Goal: Task Accomplishment & Management: Use online tool/utility

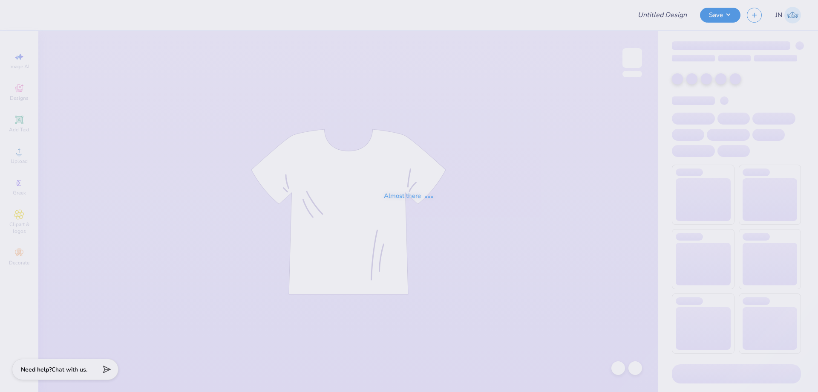
type input "FPS239346"
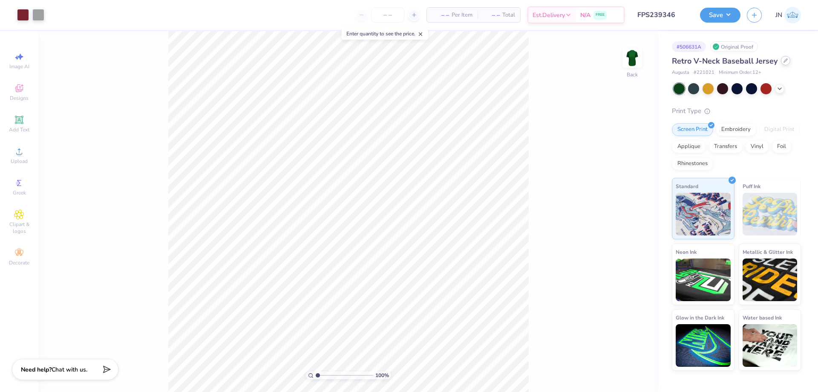
click at [785, 62] on icon at bounding box center [786, 60] width 4 height 4
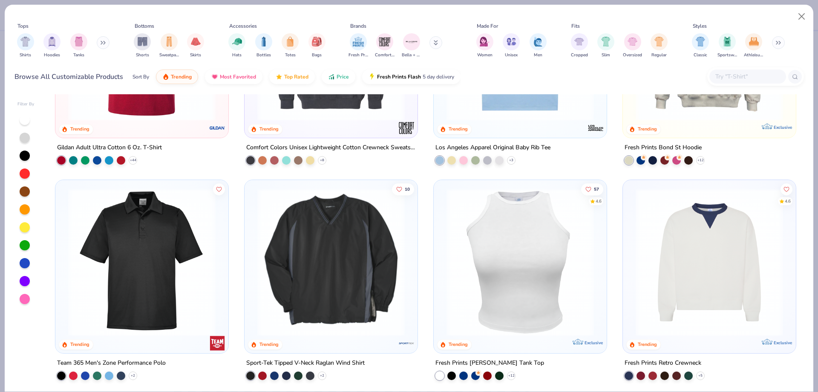
scroll to position [2532, 0]
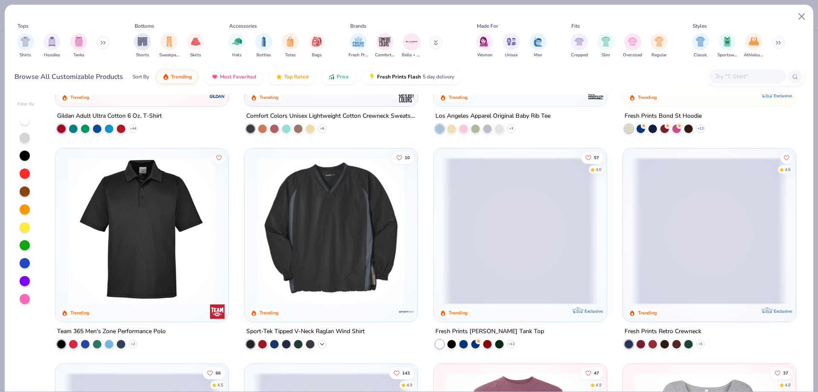
click at [319, 344] on icon at bounding box center [322, 344] width 7 height 7
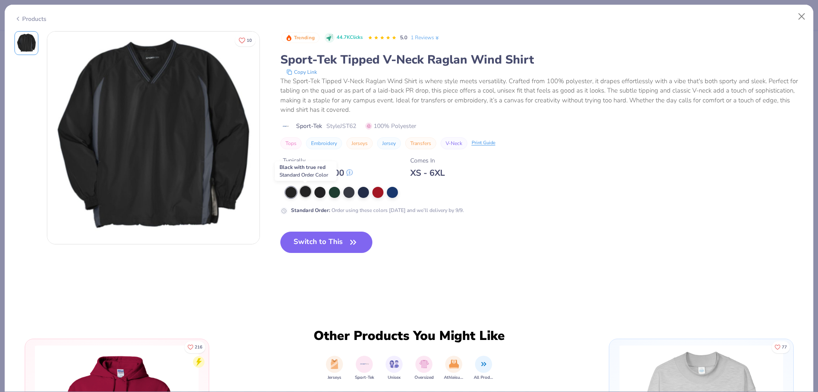
click at [304, 192] on div at bounding box center [305, 191] width 11 height 11
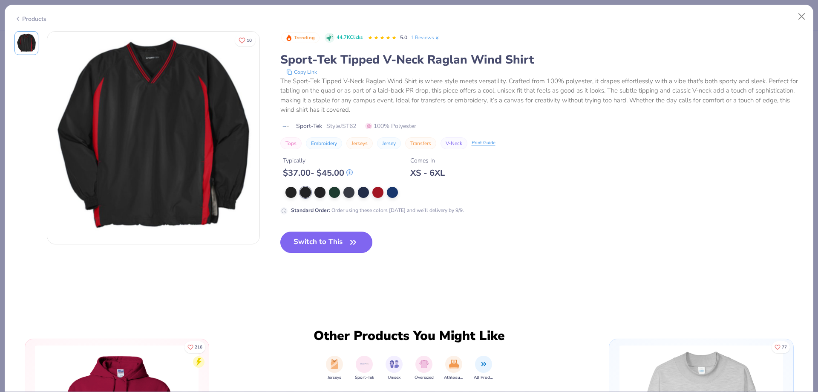
click at [316, 248] on button "Switch to This" at bounding box center [326, 241] width 92 height 21
click at [286, 192] on div at bounding box center [291, 192] width 11 height 11
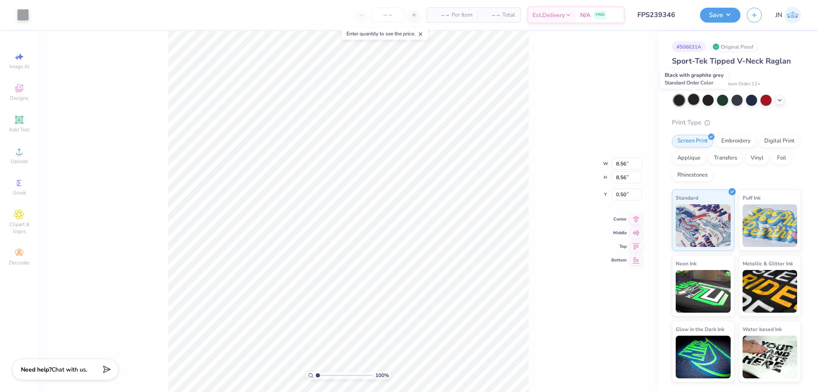
click at [695, 97] on div at bounding box center [693, 99] width 11 height 11
click at [709, 98] on div at bounding box center [708, 99] width 11 height 11
click at [781, 100] on icon at bounding box center [779, 99] width 7 height 7
click at [23, 16] on div at bounding box center [23, 15] width 12 height 12
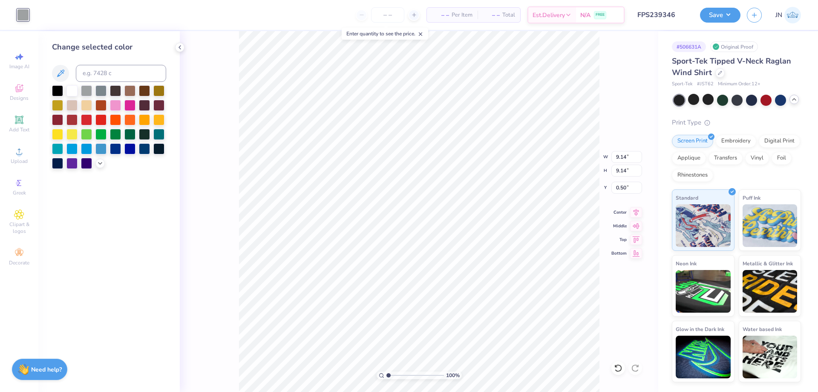
type input "9.14"
click at [54, 87] on div at bounding box center [57, 90] width 11 height 11
click at [54, 89] on div at bounding box center [57, 90] width 11 height 11
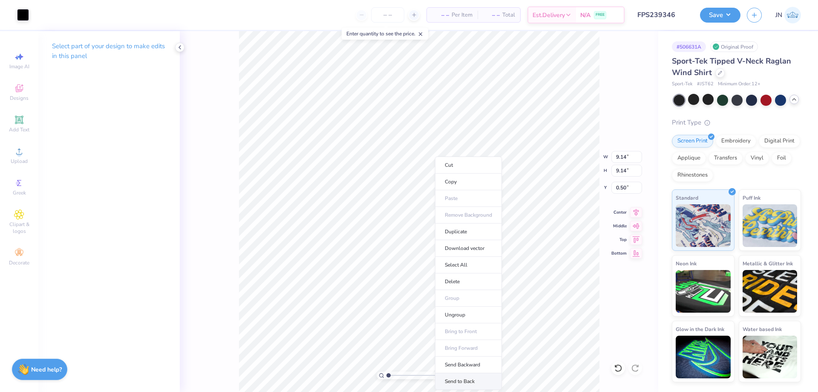
click at [450, 383] on li "Send to Back" at bounding box center [468, 381] width 67 height 17
click at [719, 72] on icon at bounding box center [720, 72] width 4 height 4
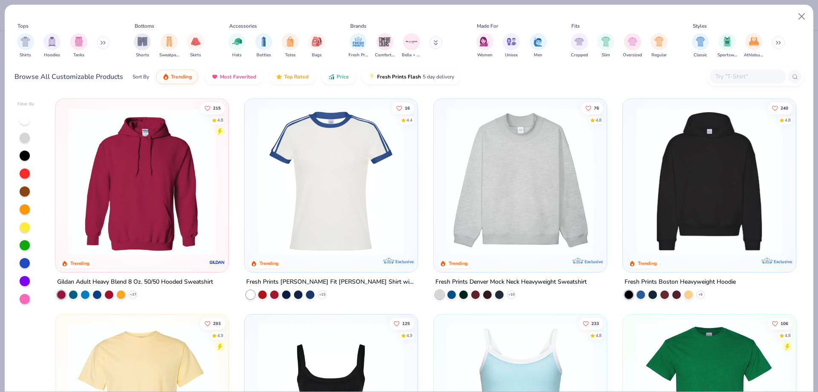
click at [705, 183] on img at bounding box center [710, 180] width 156 height 147
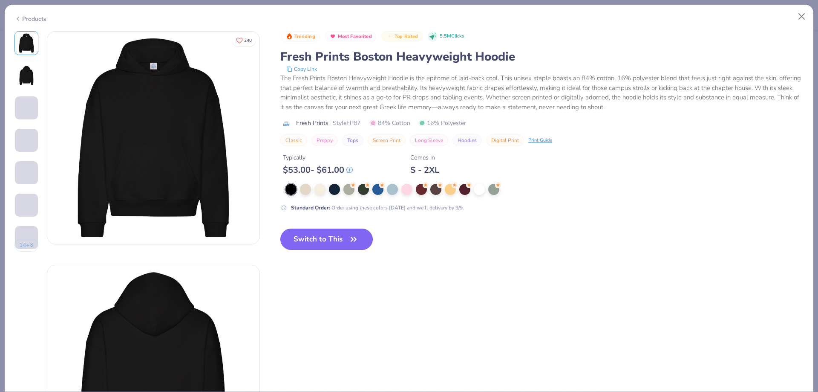
click at [329, 240] on button "Switch to This" at bounding box center [326, 238] width 92 height 21
click at [332, 242] on button "Switch to This" at bounding box center [326, 238] width 92 height 21
click at [805, 17] on button "Close" at bounding box center [802, 17] width 16 height 16
click at [31, 23] on div "Products" at bounding box center [409, 16] width 809 height 22
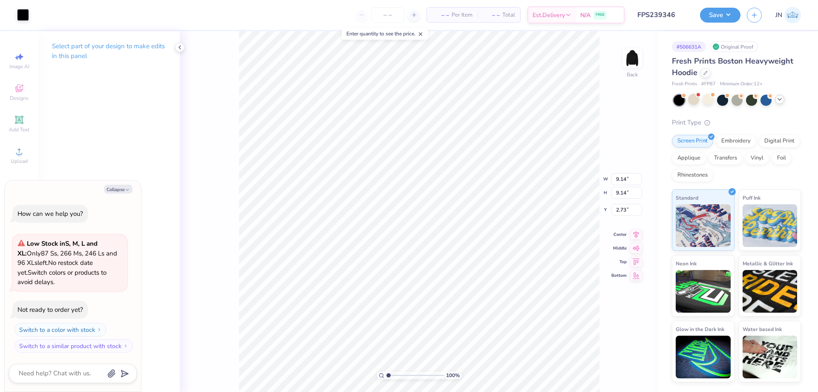
type textarea "x"
type input "9.09"
type input "4.24"
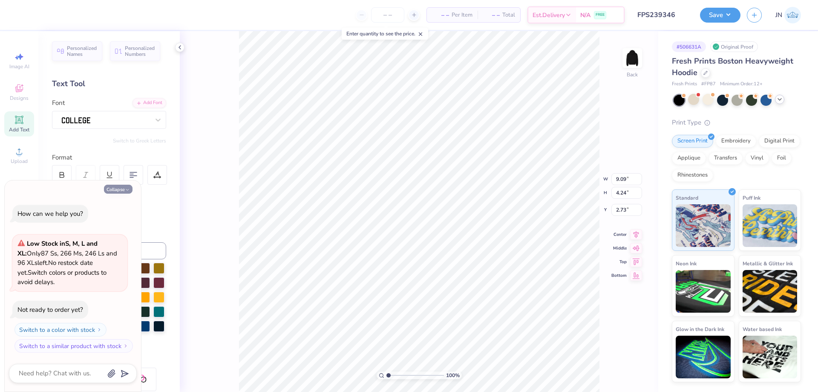
click at [116, 189] on button "Collapse" at bounding box center [118, 189] width 29 height 9
type textarea "x"
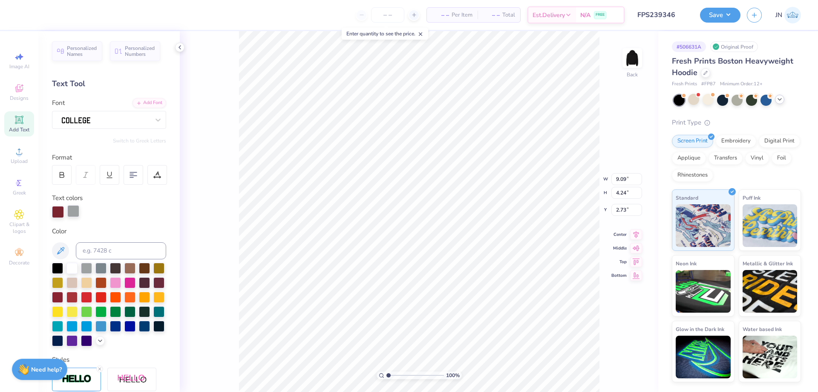
click at [73, 213] on div at bounding box center [73, 211] width 12 height 12
click at [73, 209] on div at bounding box center [73, 212] width 12 height 12
click at [216, 211] on div "100 % Back W 9.09 9.09 " H 4.24 4.24 " Y 2.73 2.73 " Center Middle Top Bottom" at bounding box center [419, 211] width 479 height 361
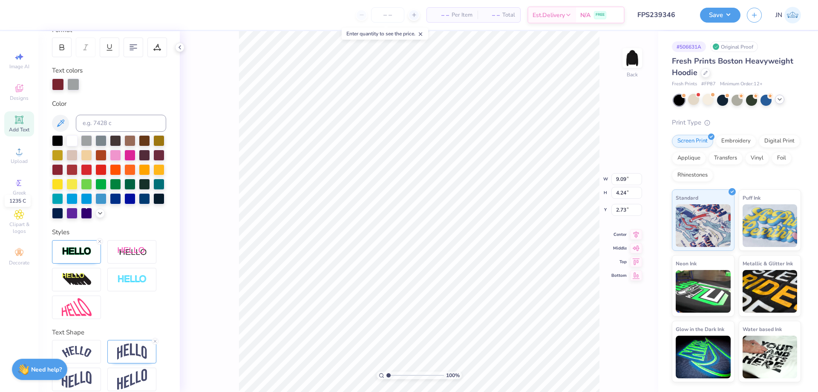
scroll to position [129, 0]
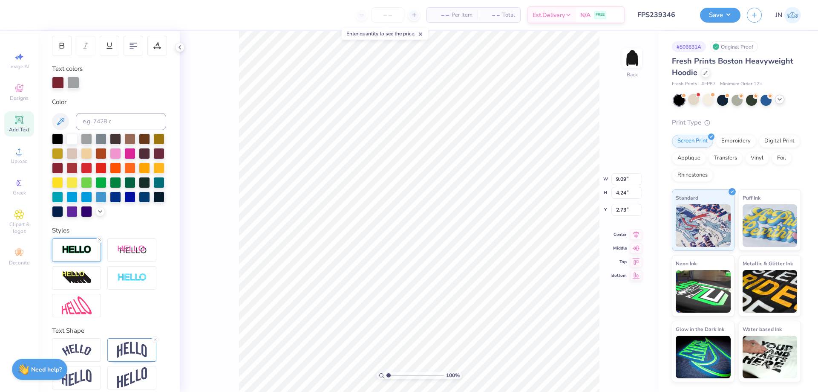
click at [82, 254] on img at bounding box center [77, 250] width 30 height 10
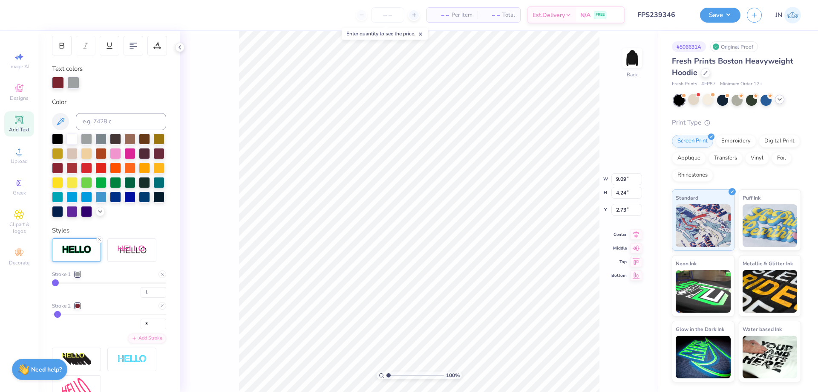
click at [79, 277] on div at bounding box center [77, 273] width 5 height 5
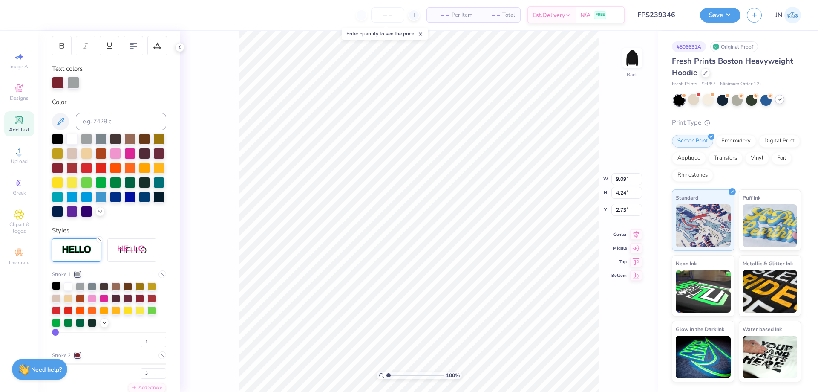
click at [54, 290] on div at bounding box center [56, 285] width 9 height 9
click at [781, 100] on icon at bounding box center [779, 99] width 7 height 7
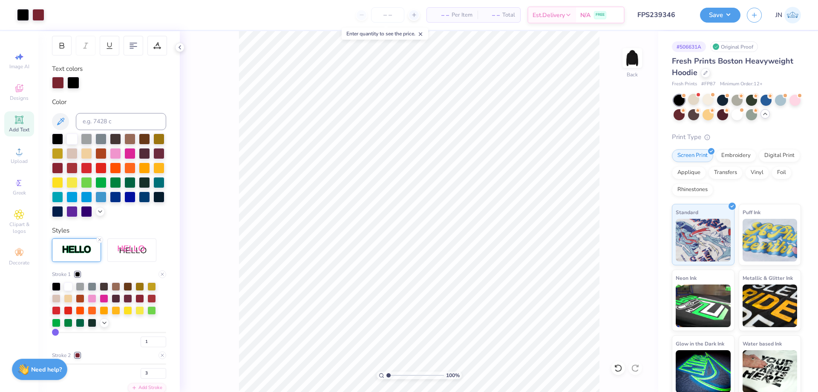
click at [769, 114] on icon at bounding box center [765, 113] width 7 height 7
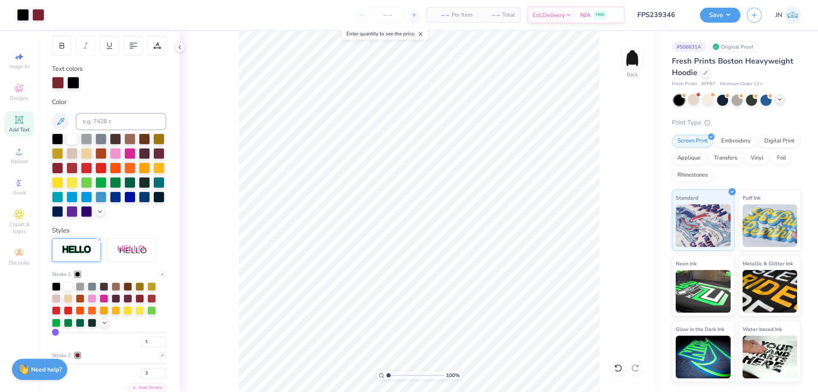
click at [780, 101] on icon at bounding box center [779, 99] width 7 height 7
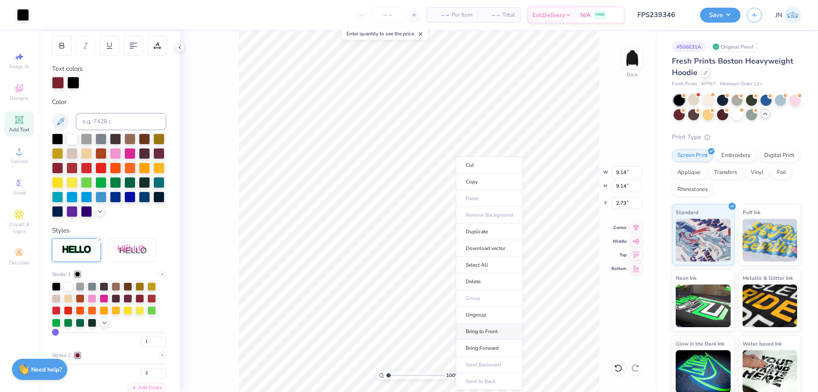
click at [477, 330] on li "Bring to Front" at bounding box center [489, 331] width 67 height 17
click at [707, 70] on icon at bounding box center [705, 71] width 3 height 3
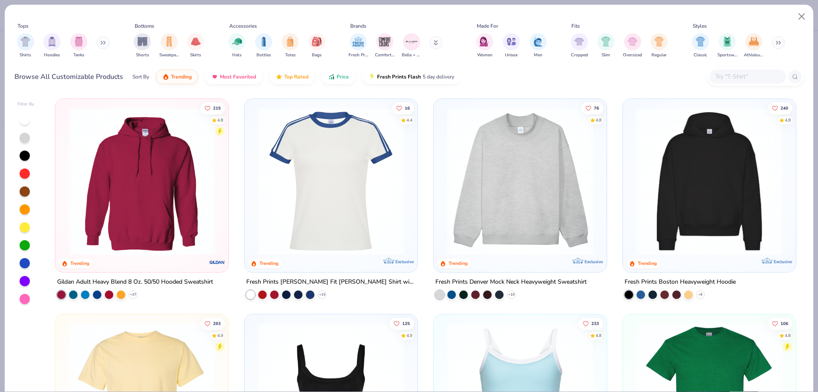
click at [539, 233] on img at bounding box center [520, 180] width 156 height 147
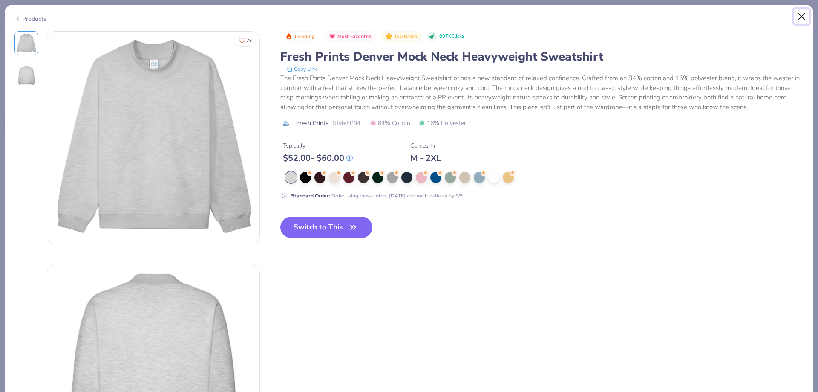
click at [802, 14] on button "Close" at bounding box center [802, 17] width 16 height 16
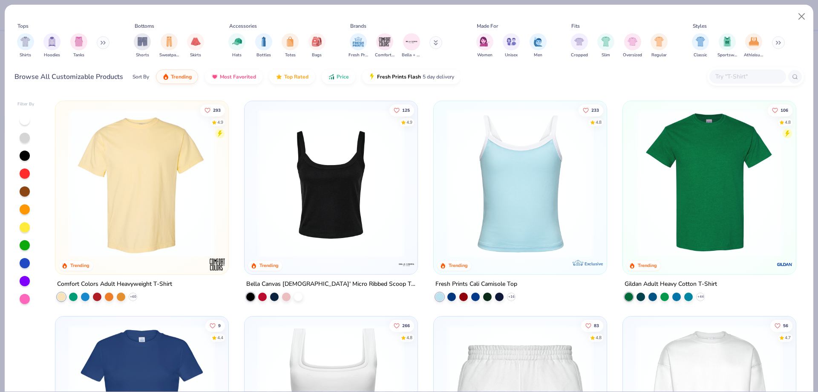
scroll to position [85, 0]
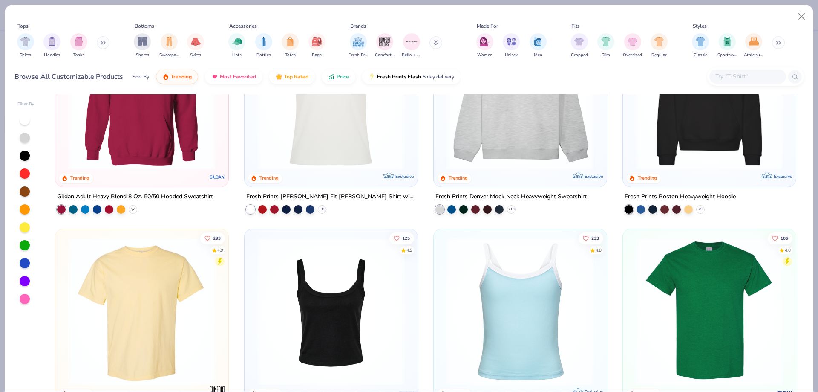
click at [132, 206] on icon at bounding box center [133, 209] width 7 height 7
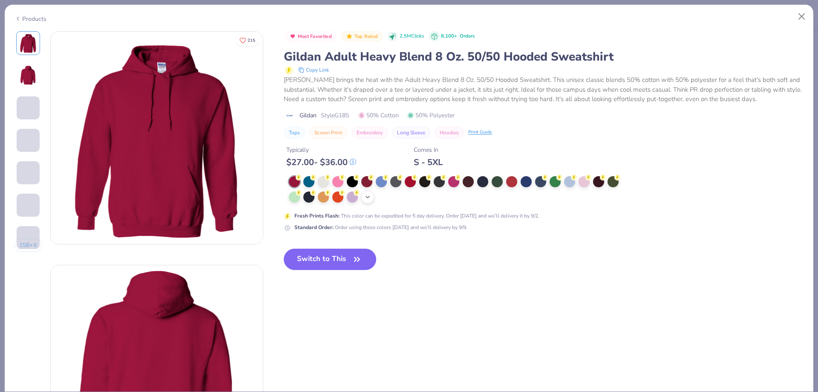
click at [369, 196] on icon at bounding box center [367, 196] width 7 height 7
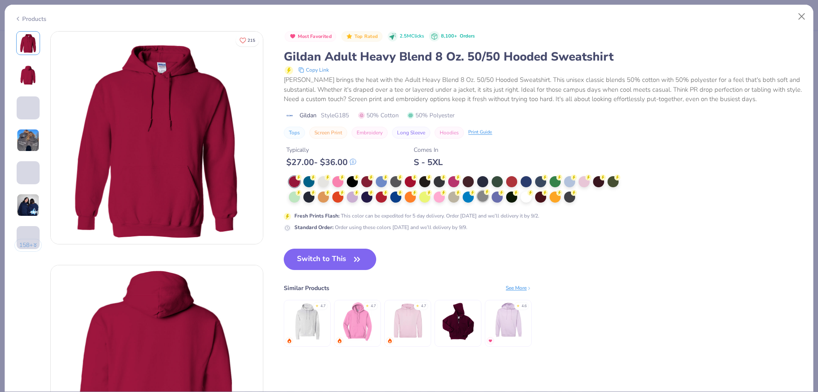
click at [482, 196] on div at bounding box center [482, 195] width 11 height 11
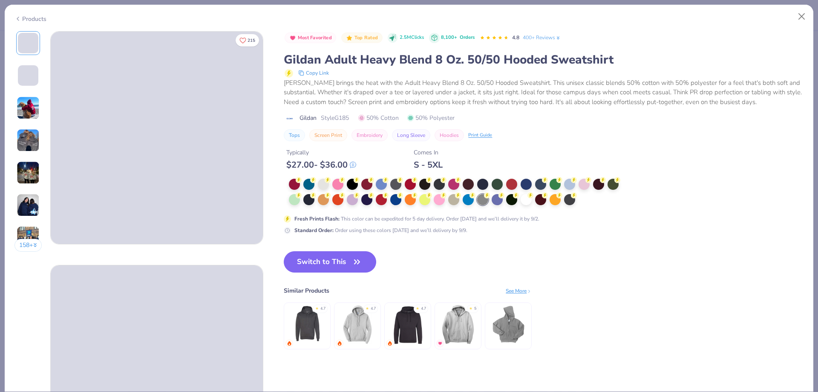
click at [315, 318] on img at bounding box center [307, 324] width 40 height 40
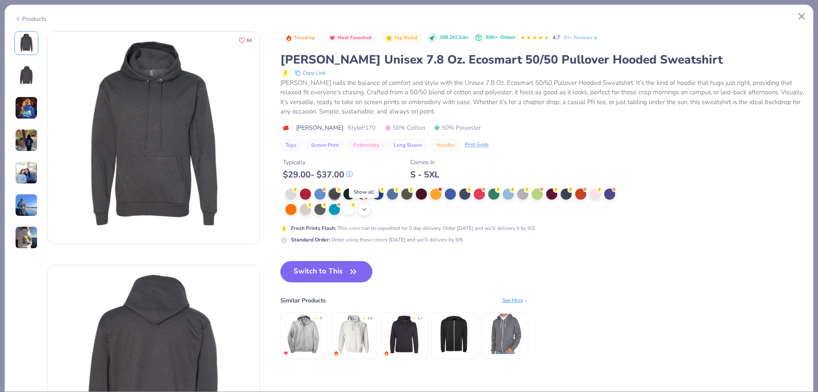
click at [364, 209] on icon at bounding box center [364, 209] width 7 height 7
click at [524, 193] on div at bounding box center [522, 193] width 11 height 11
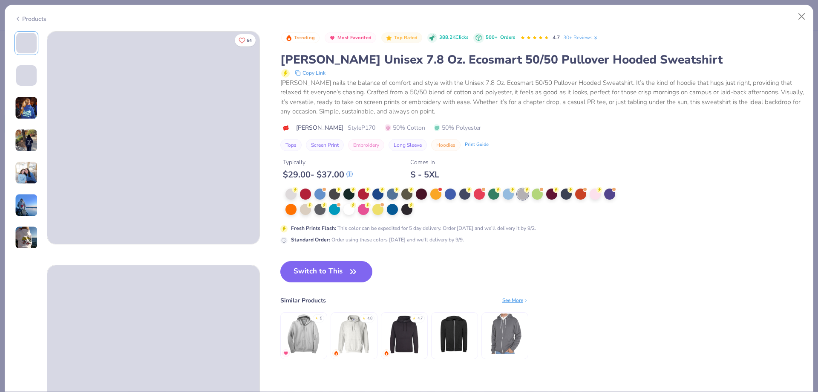
click at [512, 203] on div at bounding box center [454, 201] width 336 height 27
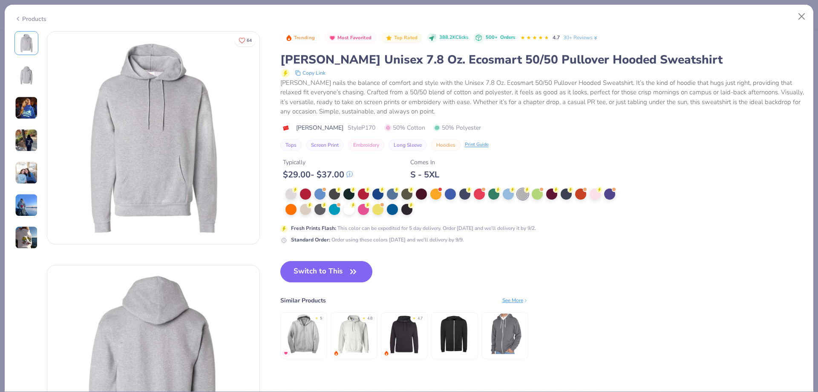
click at [168, 142] on img at bounding box center [153, 138] width 212 height 212
click at [313, 272] on button "Switch to This" at bounding box center [326, 271] width 92 height 21
click at [340, 265] on button "Switch to This" at bounding box center [326, 271] width 92 height 21
click at [355, 275] on icon "button" at bounding box center [353, 271] width 12 height 12
click at [350, 267] on icon "button" at bounding box center [353, 271] width 12 height 12
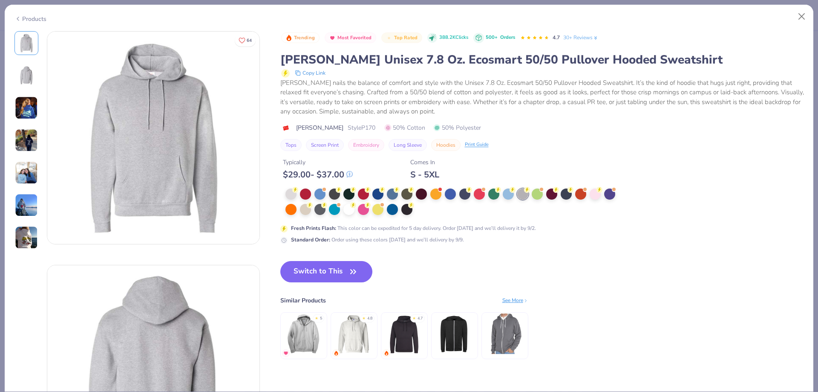
click at [340, 273] on button "Switch to This" at bounding box center [326, 271] width 92 height 21
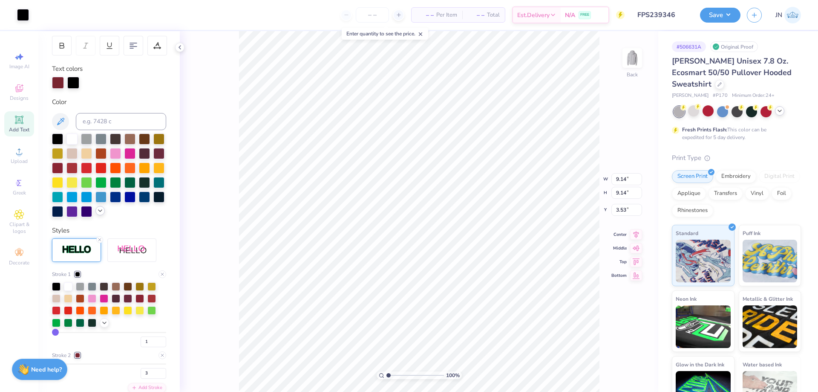
click at [97, 214] on icon at bounding box center [100, 210] width 7 height 7
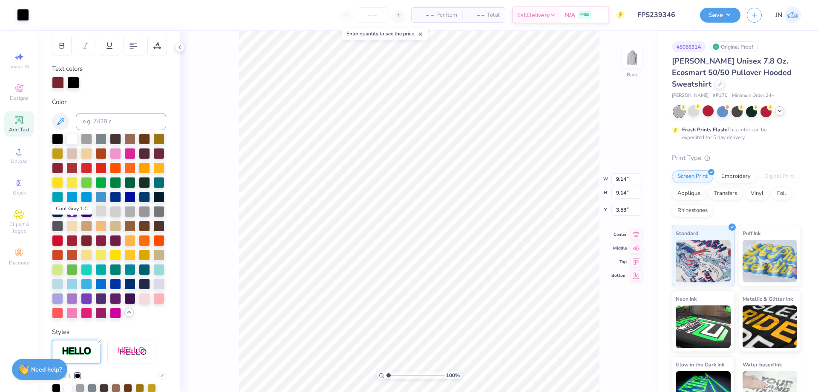
click at [95, 216] on div at bounding box center [100, 210] width 11 height 11
click at [619, 361] on div at bounding box center [619, 368] width 14 height 14
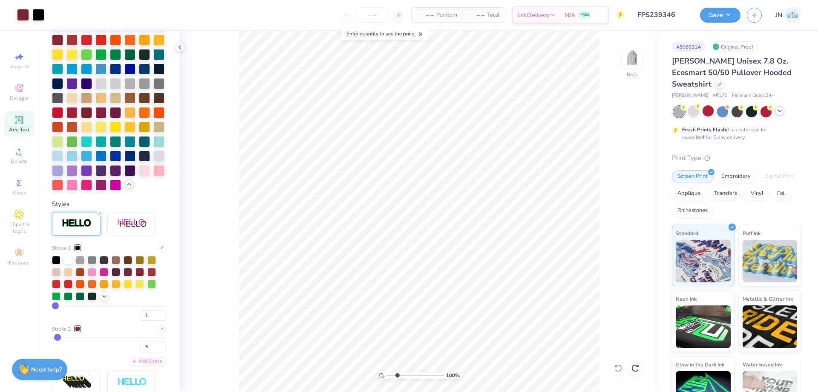
click at [397, 374] on input "range" at bounding box center [416, 375] width 58 height 8
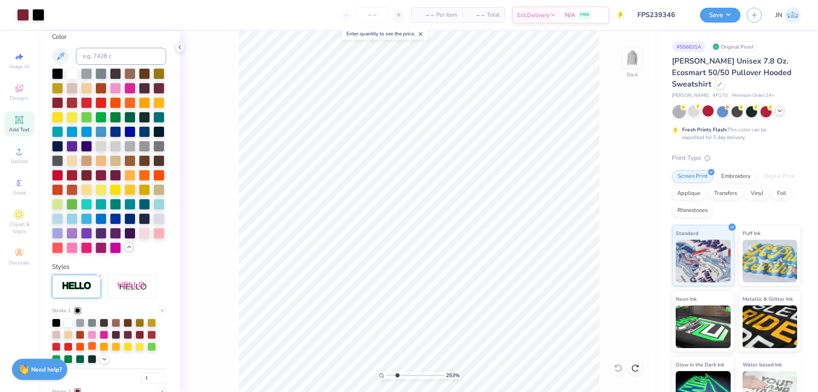
scroll to position [185, 0]
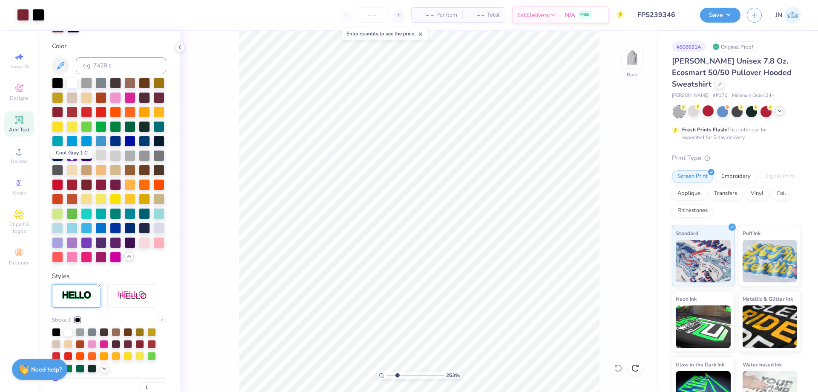
click at [95, 160] on div at bounding box center [100, 154] width 11 height 11
click at [110, 160] on div at bounding box center [115, 154] width 11 height 11
click at [26, 13] on div at bounding box center [23, 14] width 12 height 12
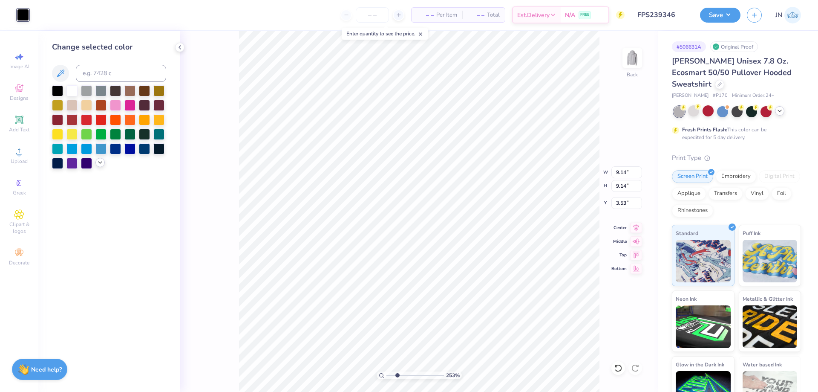
click at [100, 162] on icon at bounding box center [100, 162] width 7 height 7
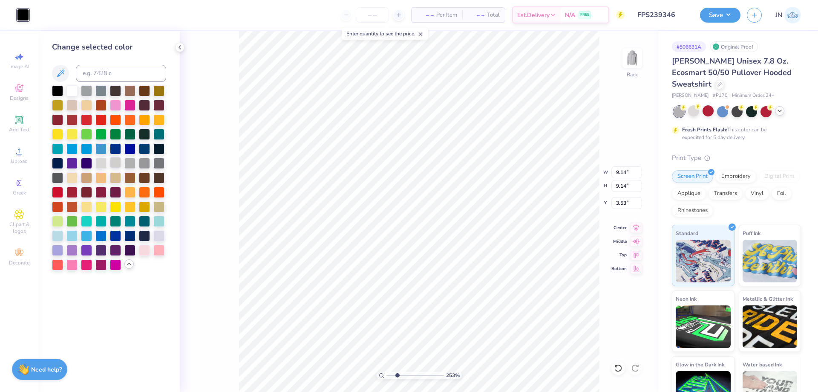
drag, startPoint x: 396, startPoint y: 375, endPoint x: 109, endPoint y: 163, distance: 356.9
type input "1.11"
click at [389, 375] on input "range" at bounding box center [416, 375] width 58 height 8
click at [117, 161] on div at bounding box center [115, 162] width 11 height 11
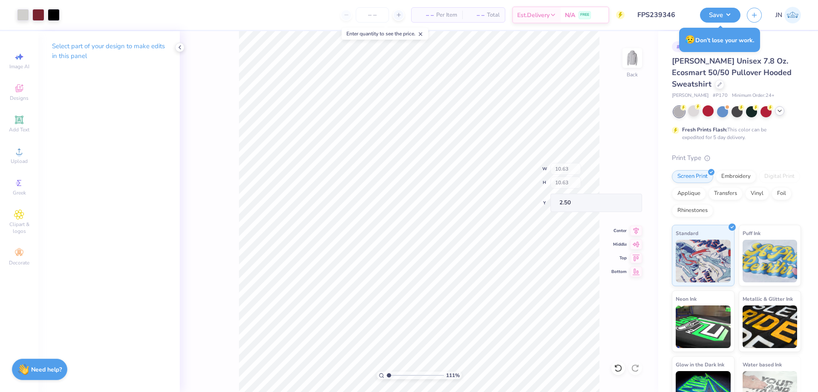
type input "10.63"
type input "2.50"
click at [713, 8] on div "Save" at bounding box center [720, 15] width 40 height 15
type input "2.68"
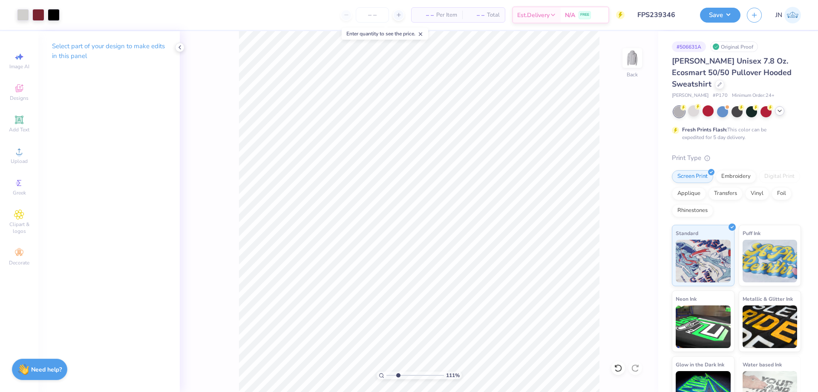
click at [398, 374] on input "range" at bounding box center [416, 375] width 58 height 8
click at [635, 227] on icon at bounding box center [636, 227] width 12 height 10
click at [713, 15] on button "Save" at bounding box center [720, 15] width 40 height 15
click at [716, 19] on button "Save" at bounding box center [720, 15] width 40 height 15
type input "11.37"
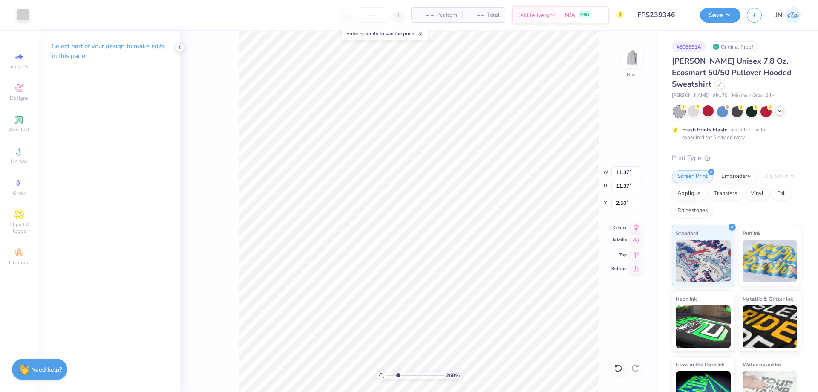
type input "11.37"
click at [717, 12] on button "Save" at bounding box center [720, 13] width 40 height 15
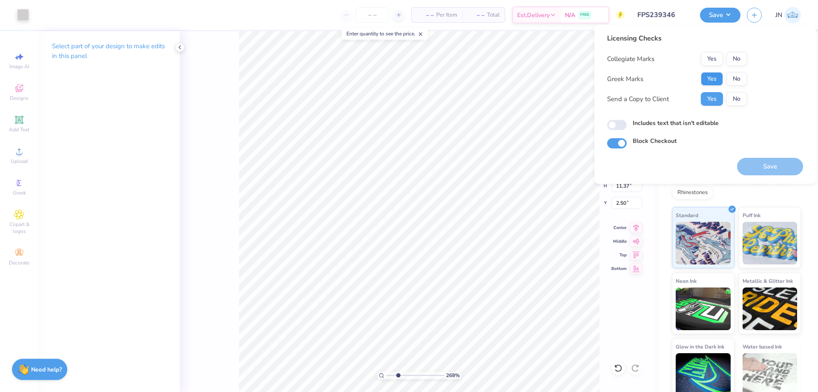
scroll to position [26, 0]
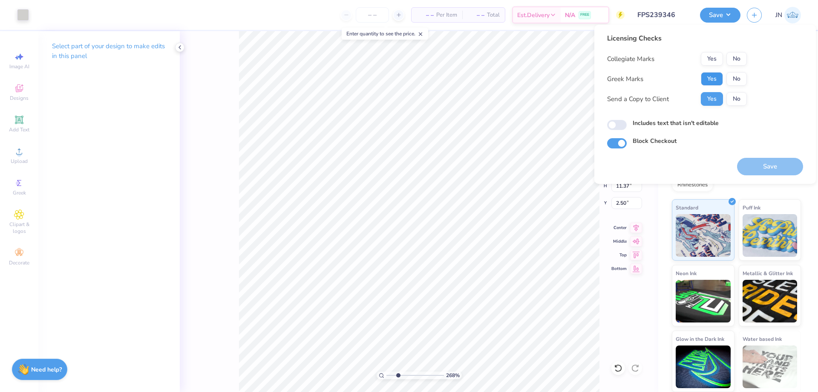
click at [718, 79] on button "Yes" at bounding box center [712, 79] width 22 height 14
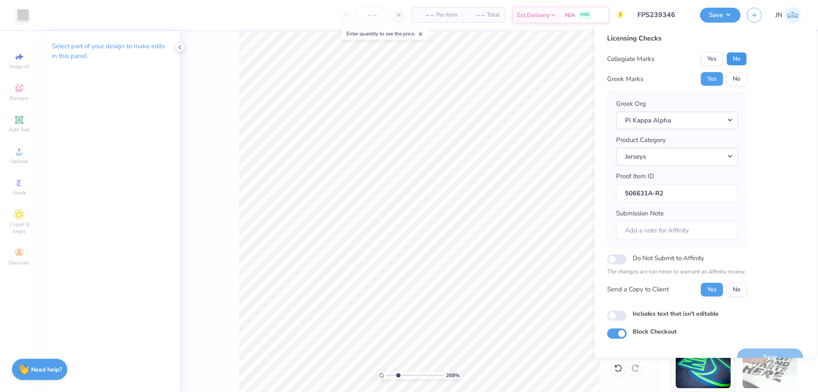
click at [737, 58] on button "No" at bounding box center [737, 59] width 20 height 14
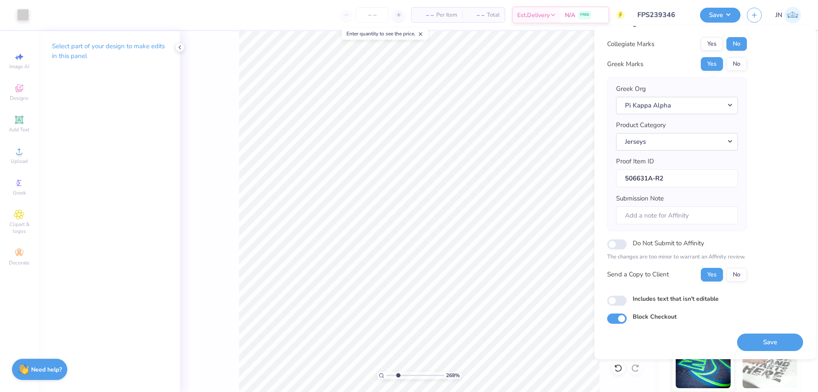
click at [742, 335] on button "Save" at bounding box center [770, 341] width 66 height 17
